Goal: Find specific page/section: Find specific page/section

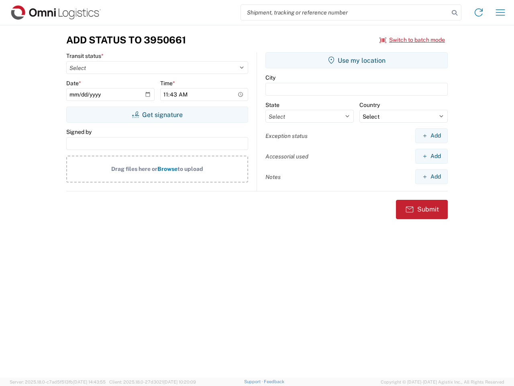
click at [345, 12] on input "search" at bounding box center [345, 12] width 208 height 15
click at [455, 13] on icon at bounding box center [454, 12] width 11 height 11
click at [479, 12] on icon at bounding box center [478, 12] width 13 height 13
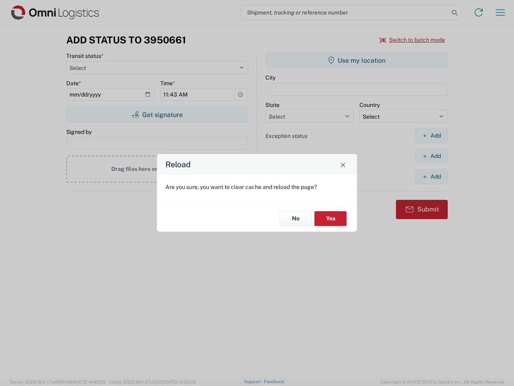
click at [413, 40] on div "Reload Are you sure, you want to clear cache and reload the page? No Yes" at bounding box center [257, 193] width 514 height 386
click at [157, 114] on div "Reload Are you sure, you want to clear cache and reload the page? No Yes" at bounding box center [257, 193] width 514 height 386
click at [357, 60] on div "Reload Are you sure, you want to clear cache and reload the page? No Yes" at bounding box center [257, 193] width 514 height 386
click at [431, 135] on div "Reload Are you sure, you want to clear cache and reload the page? No Yes" at bounding box center [257, 193] width 514 height 386
click at [431, 156] on div "Reload Are you sure, you want to clear cache and reload the page? No Yes" at bounding box center [257, 193] width 514 height 386
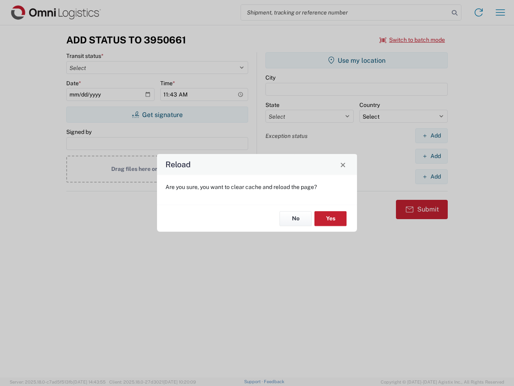
click at [431, 176] on div "Reload Are you sure, you want to clear cache and reload the page? No Yes" at bounding box center [257, 193] width 514 height 386
